Goal: Task Accomplishment & Management: Use online tool/utility

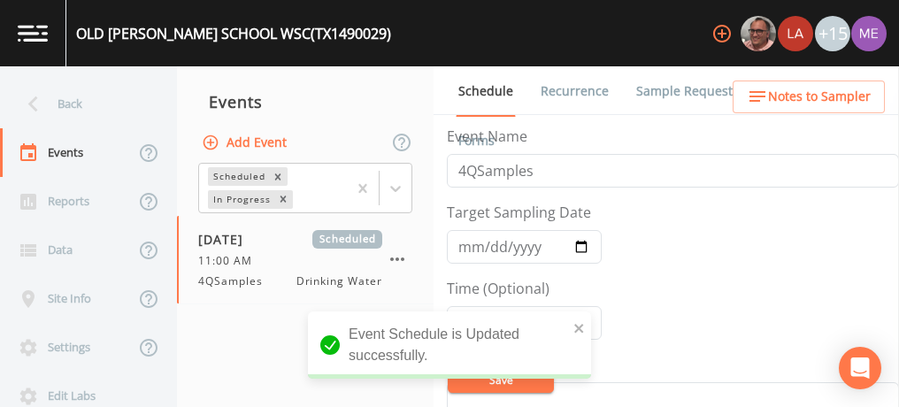
scroll to position [669, 0]
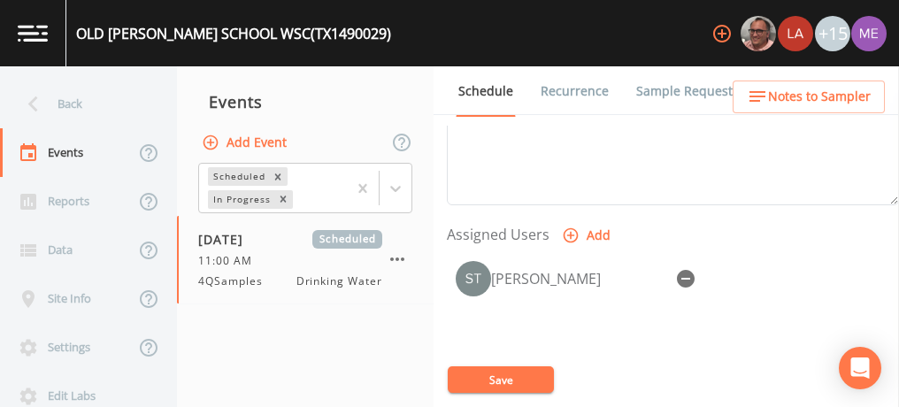
click at [501, 379] on button "Save" at bounding box center [501, 379] width 106 height 27
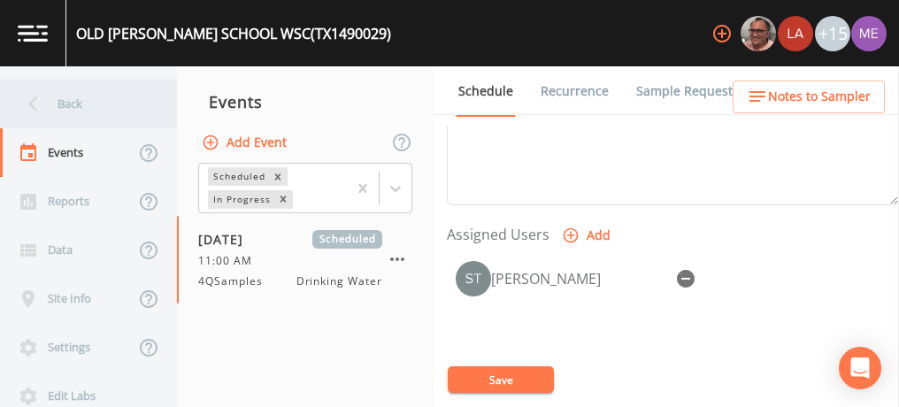
click at [76, 100] on div "Back" at bounding box center [79, 104] width 159 height 49
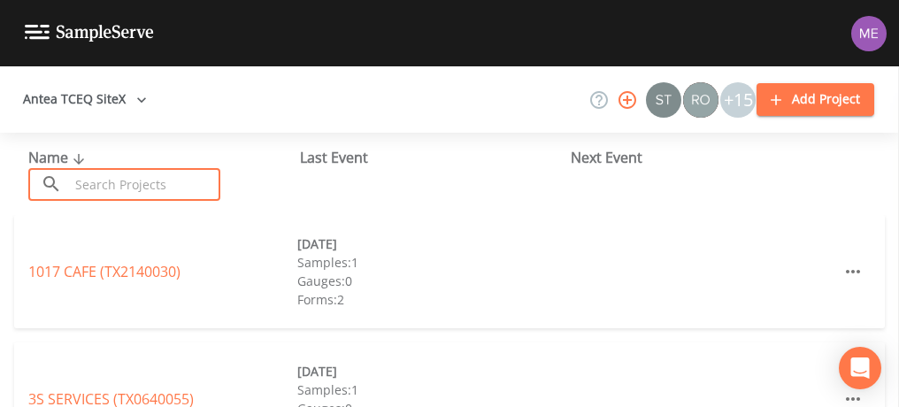
click at [138, 192] on input "text" at bounding box center [144, 184] width 151 height 33
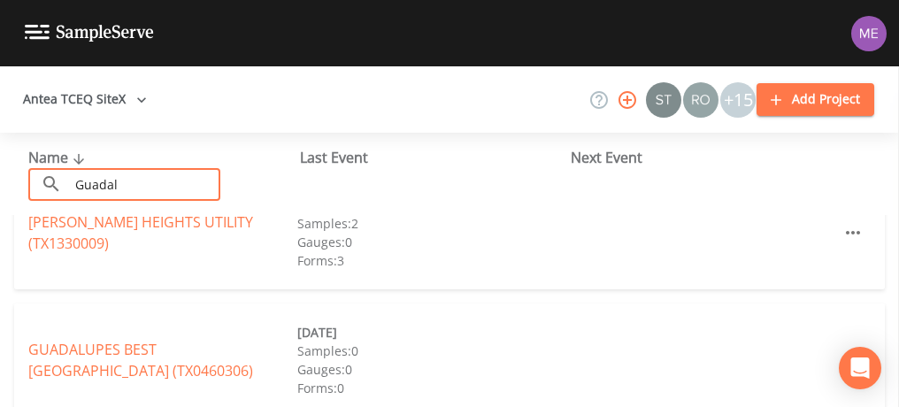
scroll to position [217, 0]
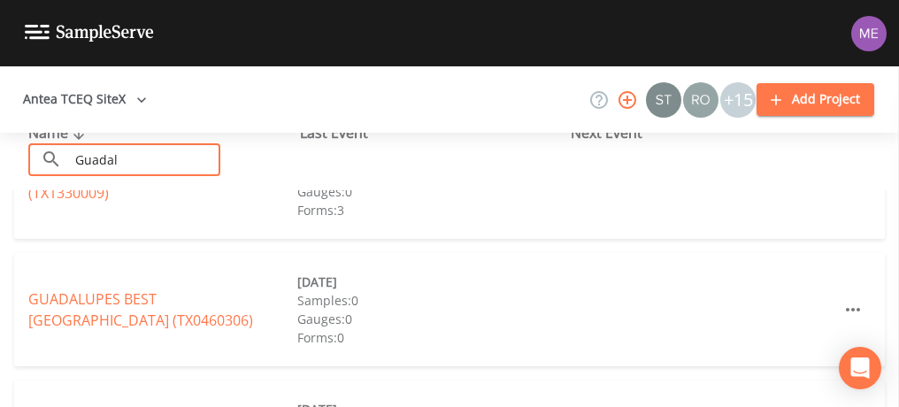
type input "Guadal"
click at [192, 304] on link "GUADALUPES BEST [GEOGRAPHIC_DATA] (TX0460306)" at bounding box center [140, 309] width 225 height 41
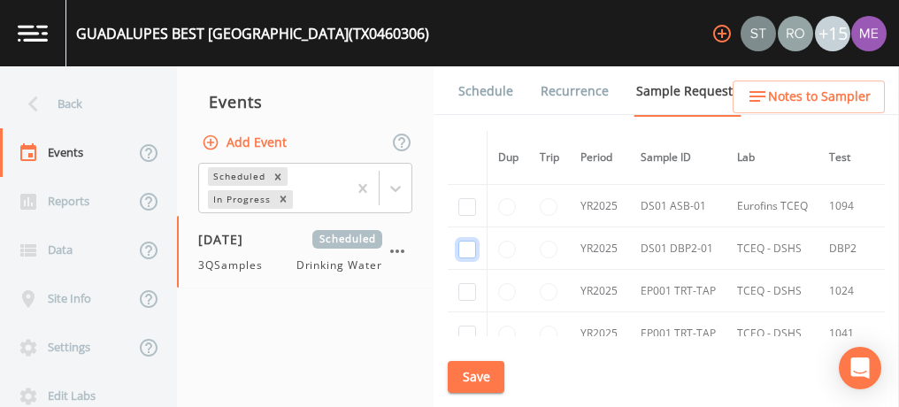
click at [471, 247] on input "checkbox" at bounding box center [467, 250] width 18 height 18
checkbox input "true"
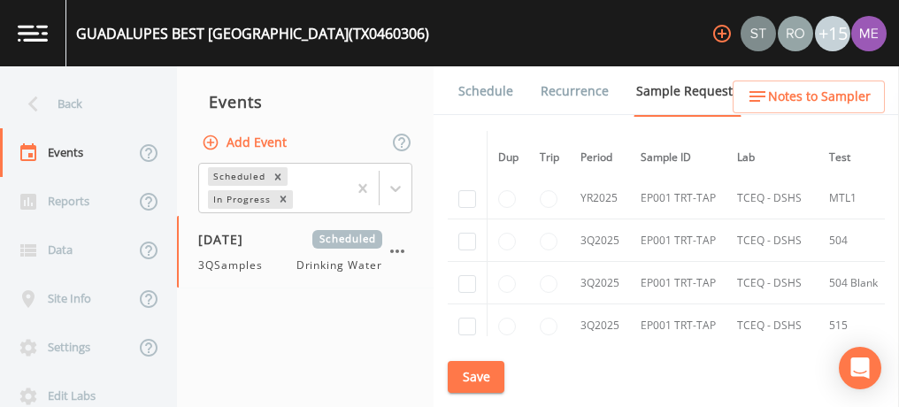
scroll to position [209, 0]
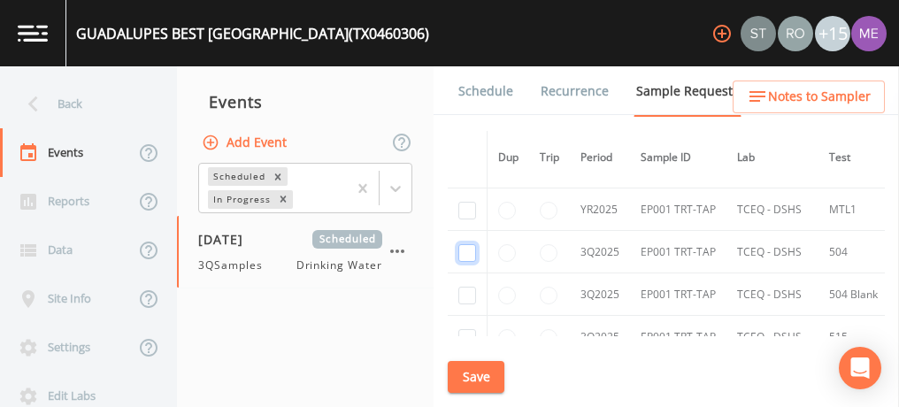
click at [467, 253] on input "checkbox" at bounding box center [467, 253] width 18 height 18
checkbox input "true"
click at [471, 287] on input "checkbox" at bounding box center [467, 296] width 18 height 18
checkbox input "true"
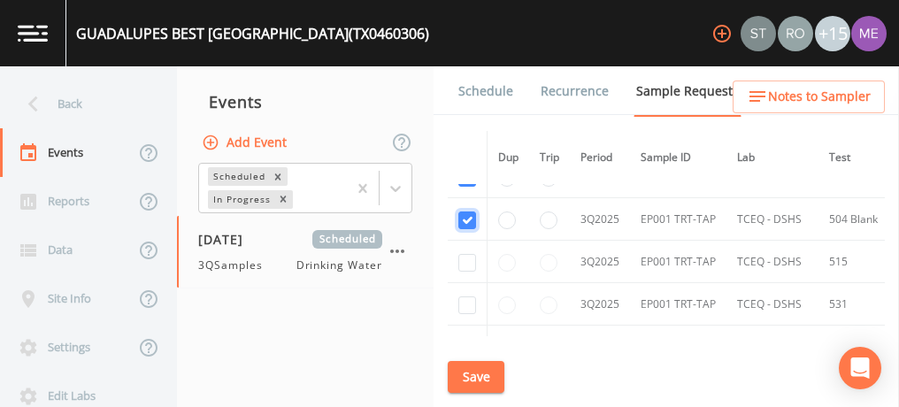
scroll to position [293, 0]
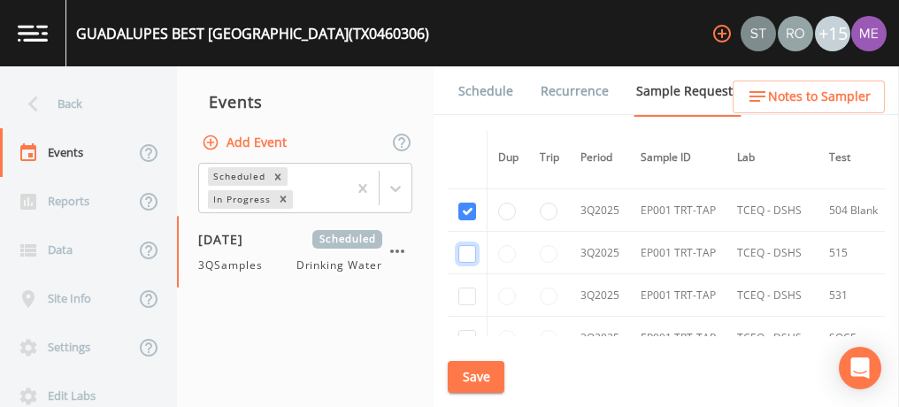
click at [468, 257] on input "checkbox" at bounding box center [467, 254] width 18 height 18
checkbox input "true"
click at [472, 291] on input "checkbox" at bounding box center [467, 297] width 18 height 18
checkbox input "true"
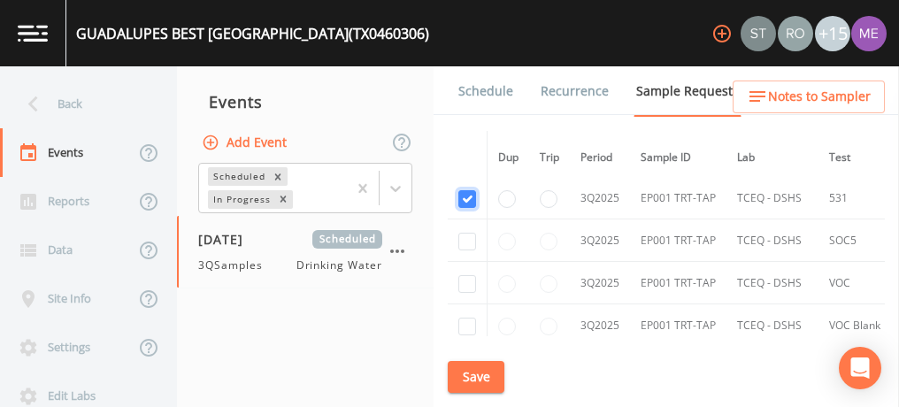
scroll to position [391, 0]
click at [466, 232] on input "checkbox" at bounding box center [467, 241] width 18 height 18
checkbox input "true"
click at [470, 274] on input "checkbox" at bounding box center [467, 283] width 18 height 18
checkbox input "true"
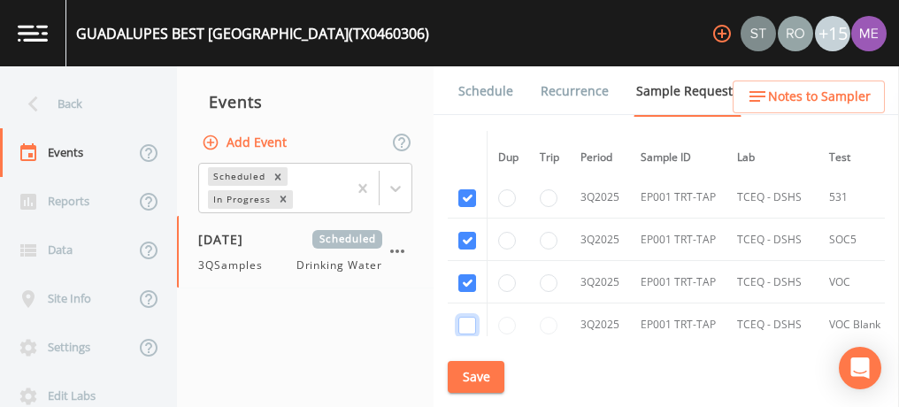
click at [469, 318] on input "checkbox" at bounding box center [467, 326] width 18 height 18
checkbox input "true"
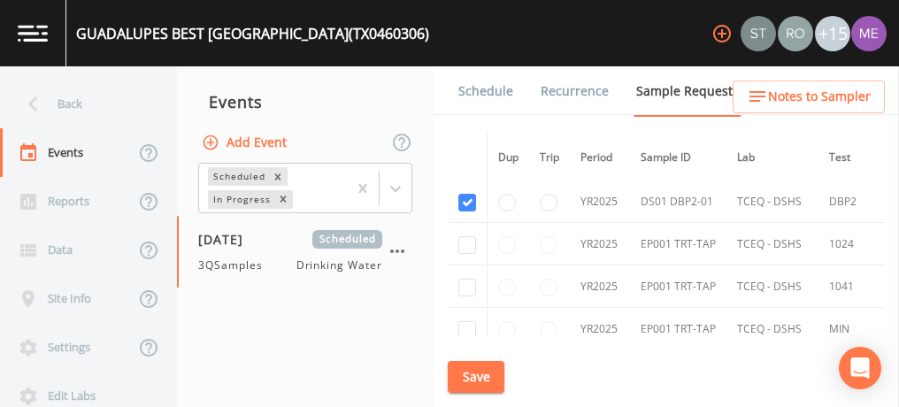
scroll to position [30, 0]
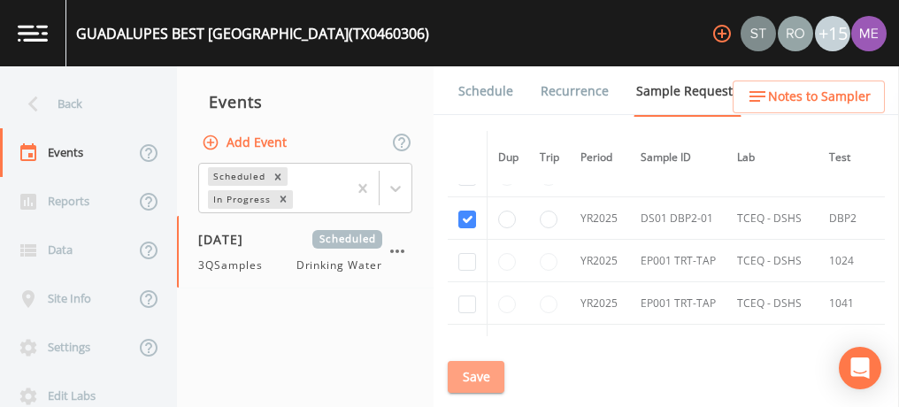
click at [490, 370] on button "Save" at bounding box center [476, 377] width 57 height 33
